Goal: Task Accomplishment & Management: Manage account settings

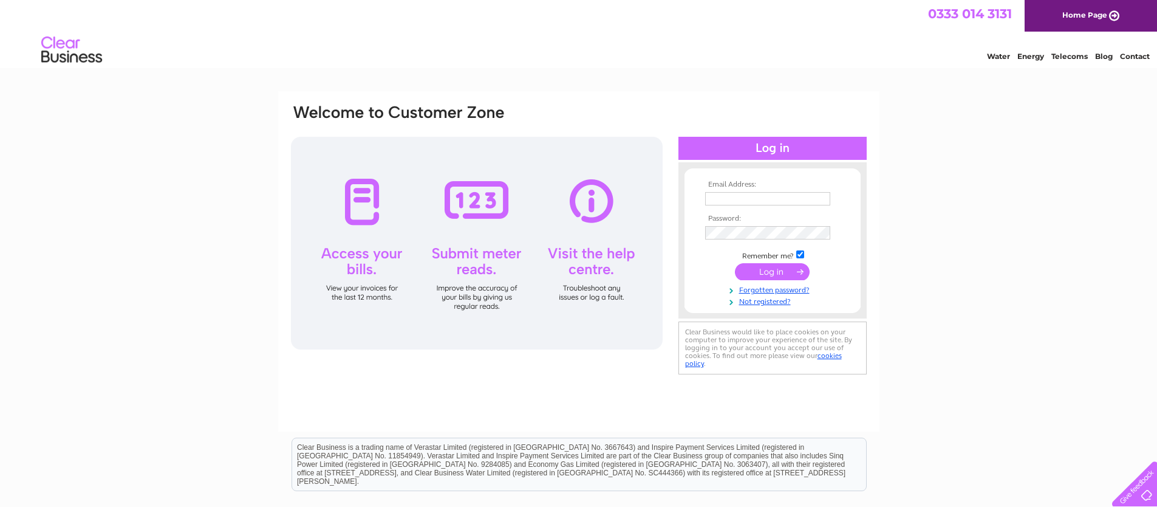
type input "[EMAIL_ADDRESS][DOMAIN_NAME]"
click at [777, 274] on input "submit" at bounding box center [772, 272] width 75 height 17
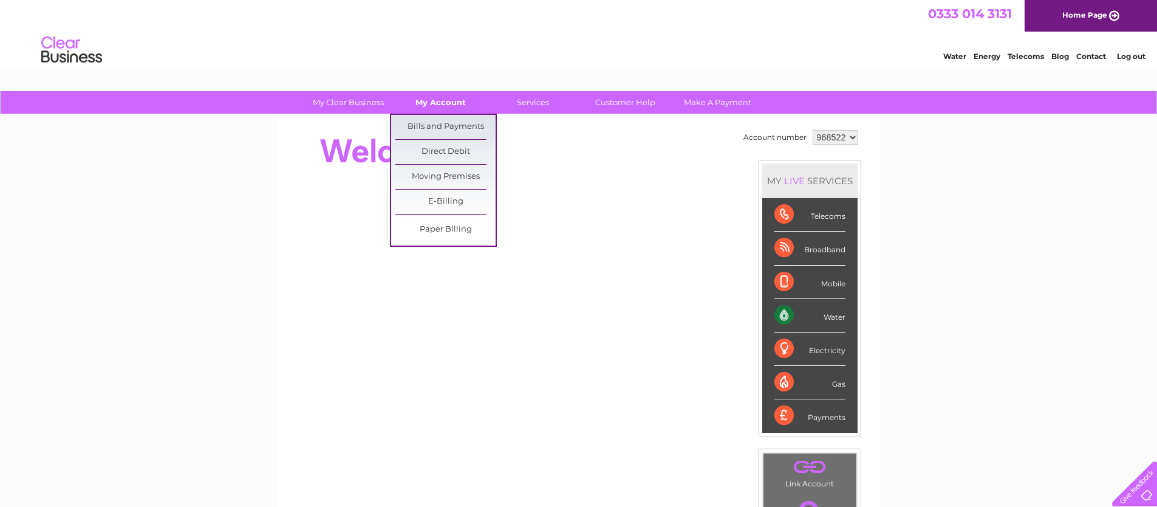
click at [433, 108] on link "My Account" at bounding box center [441, 102] width 100 height 22
click at [437, 125] on link "Bills and Payments" at bounding box center [445, 127] width 100 height 24
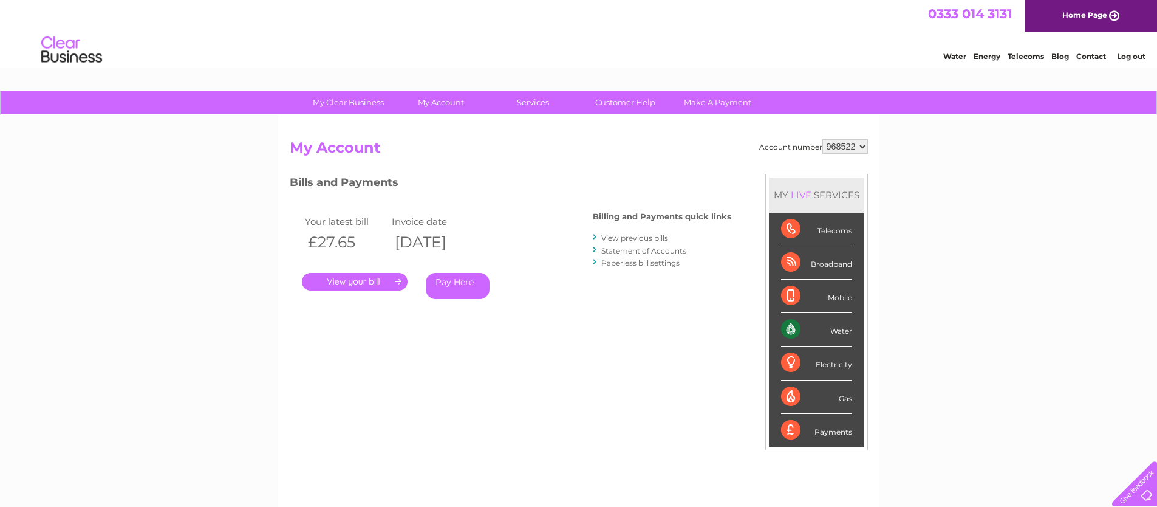
click at [369, 281] on link "." at bounding box center [355, 282] width 106 height 18
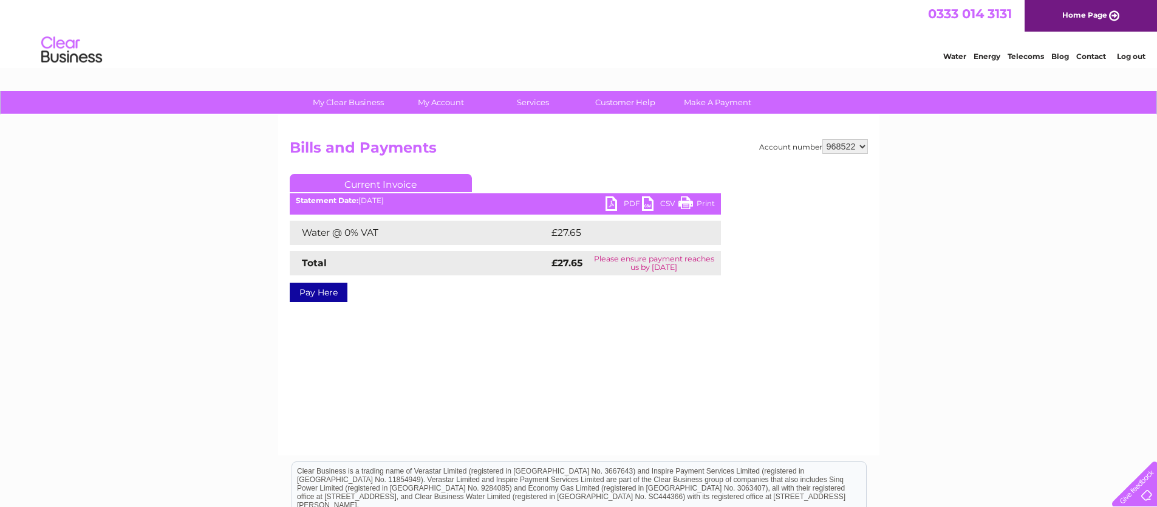
click at [623, 204] on link "PDF" at bounding box center [624, 205] width 36 height 18
